Goal: Use online tool/utility: Utilize a website feature to perform a specific function

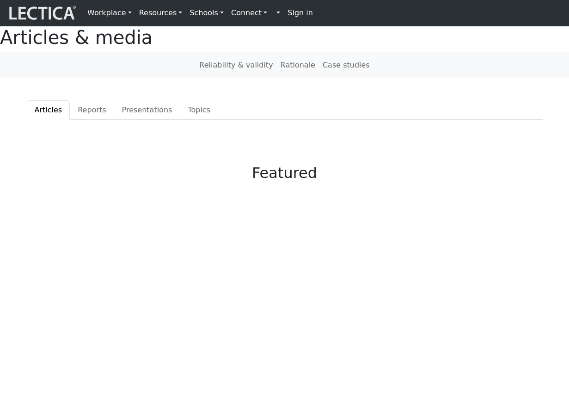
click at [185, 43] on h1 "Articles & media" at bounding box center [284, 37] width 569 height 22
click at [288, 12] on strong "Sign in" at bounding box center [300, 12] width 25 height 9
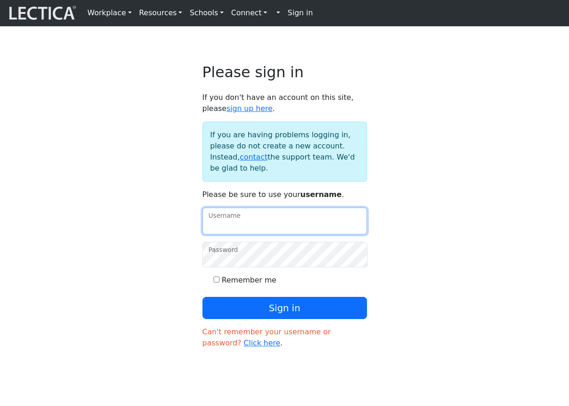
click at [265, 233] on input "Username" at bounding box center [285, 221] width 165 height 27
type input "theodawson"
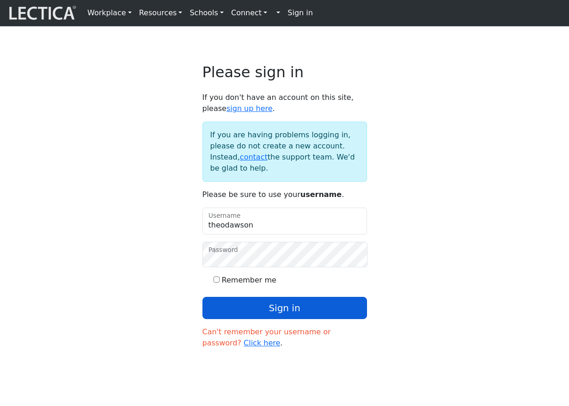
click at [246, 317] on button "Sign in" at bounding box center [285, 308] width 165 height 22
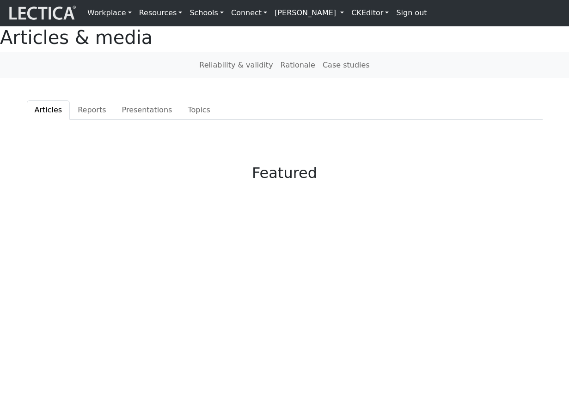
click at [271, 12] on link "Theo Dawson" at bounding box center [309, 13] width 77 height 18
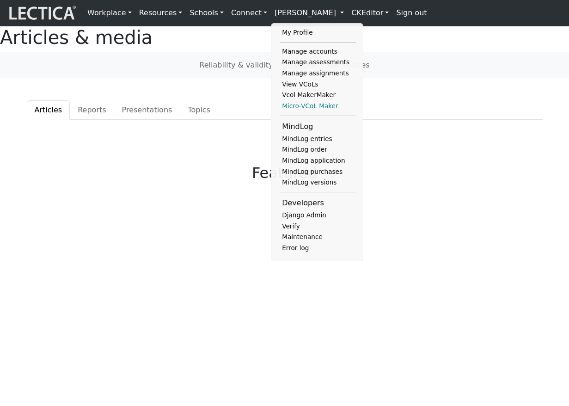
click at [280, 104] on link "Micro-VCoL Maker" at bounding box center [318, 106] width 76 height 11
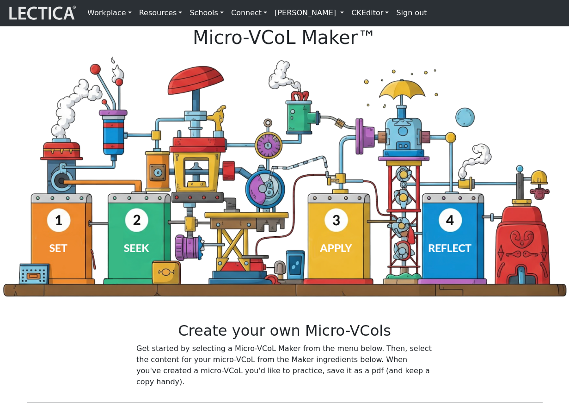
click at [41, 350] on div "Create your own Micro-VCols Get started by selecting a Micro-VCoL Maker from th…" at bounding box center [284, 358] width 527 height 73
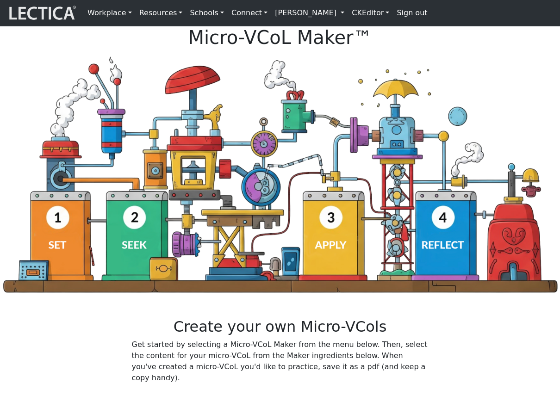
click at [66, 338] on div "Create your own Micro-VCols Get started by selecting a Micro-VCoL Maker from th…" at bounding box center [279, 354] width 527 height 73
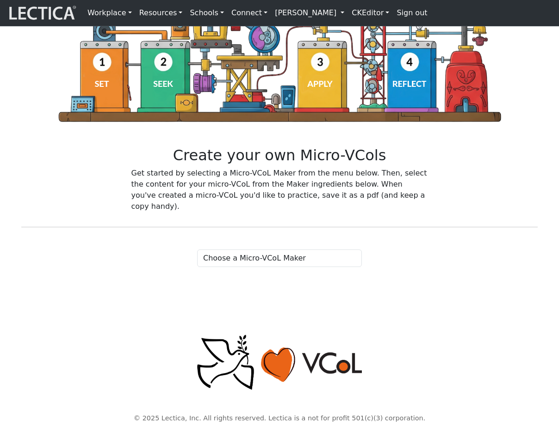
scroll to position [154, 0]
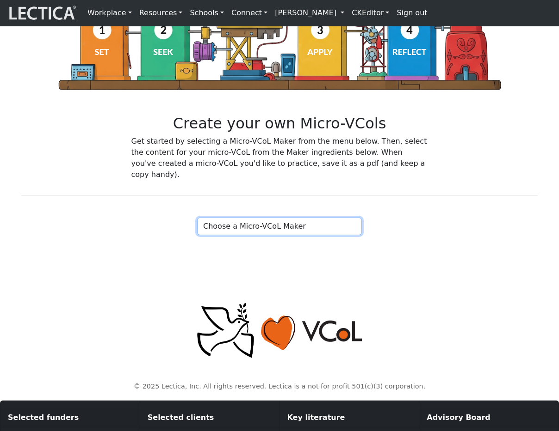
click at [243, 235] on select "Choose a Micro-VCoL Maker" at bounding box center [279, 227] width 165 height 18
select select "83d362ee-1552-446e-a79b-128712ffa662"
click at [197, 229] on select "Choose a Micro-VCoL Maker" at bounding box center [279, 227] width 165 height 18
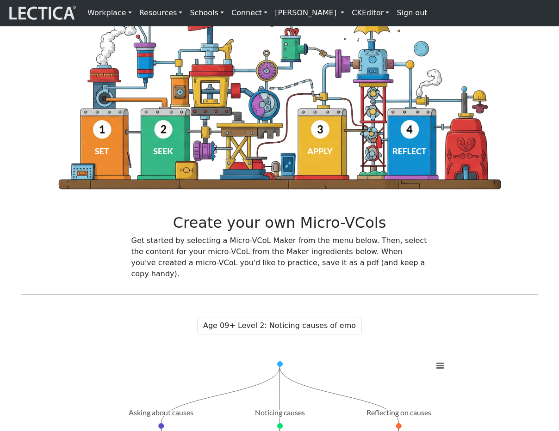
scroll to position [94, 0]
